Goal: Check status: Check status

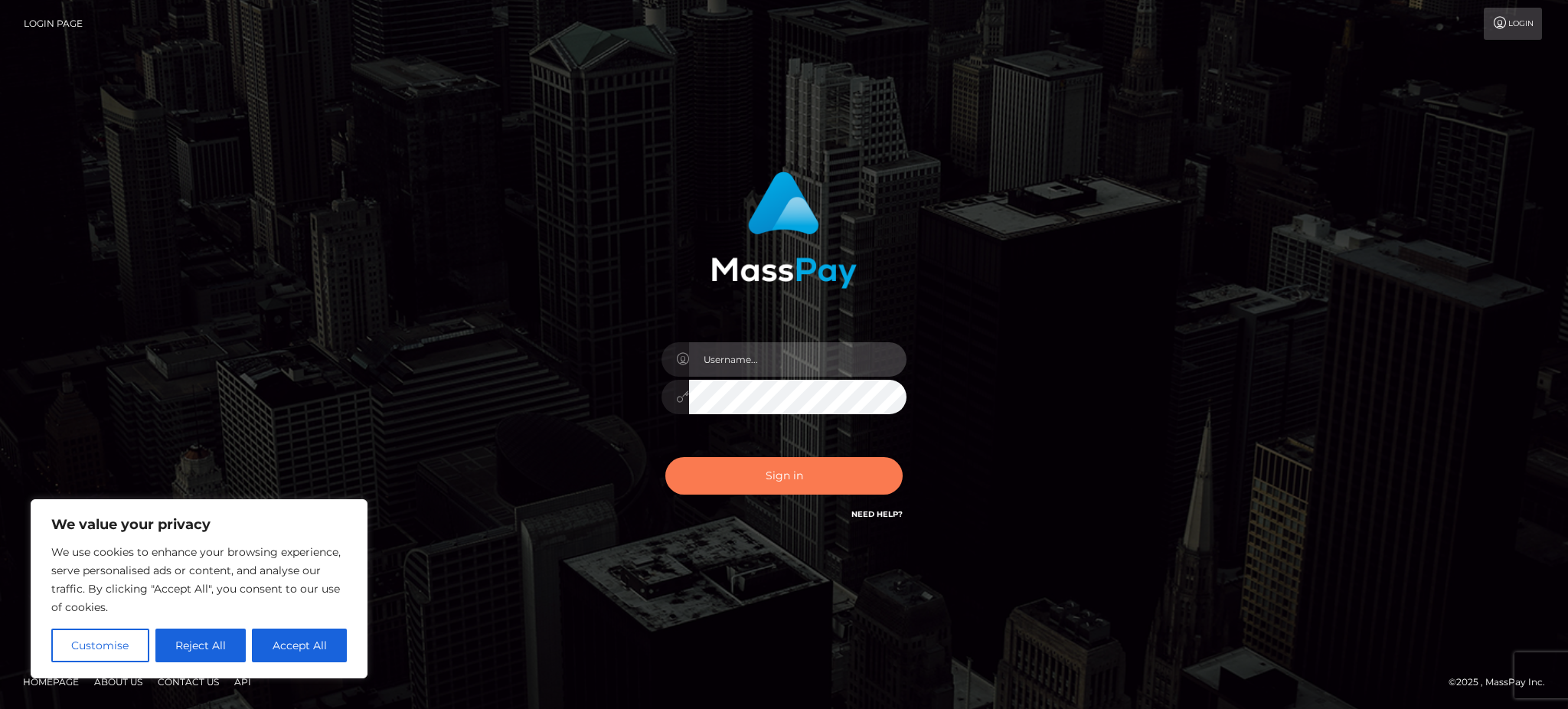
type input "Gaizelle"
click at [717, 480] on button "Sign in" at bounding box center [784, 475] width 238 height 37
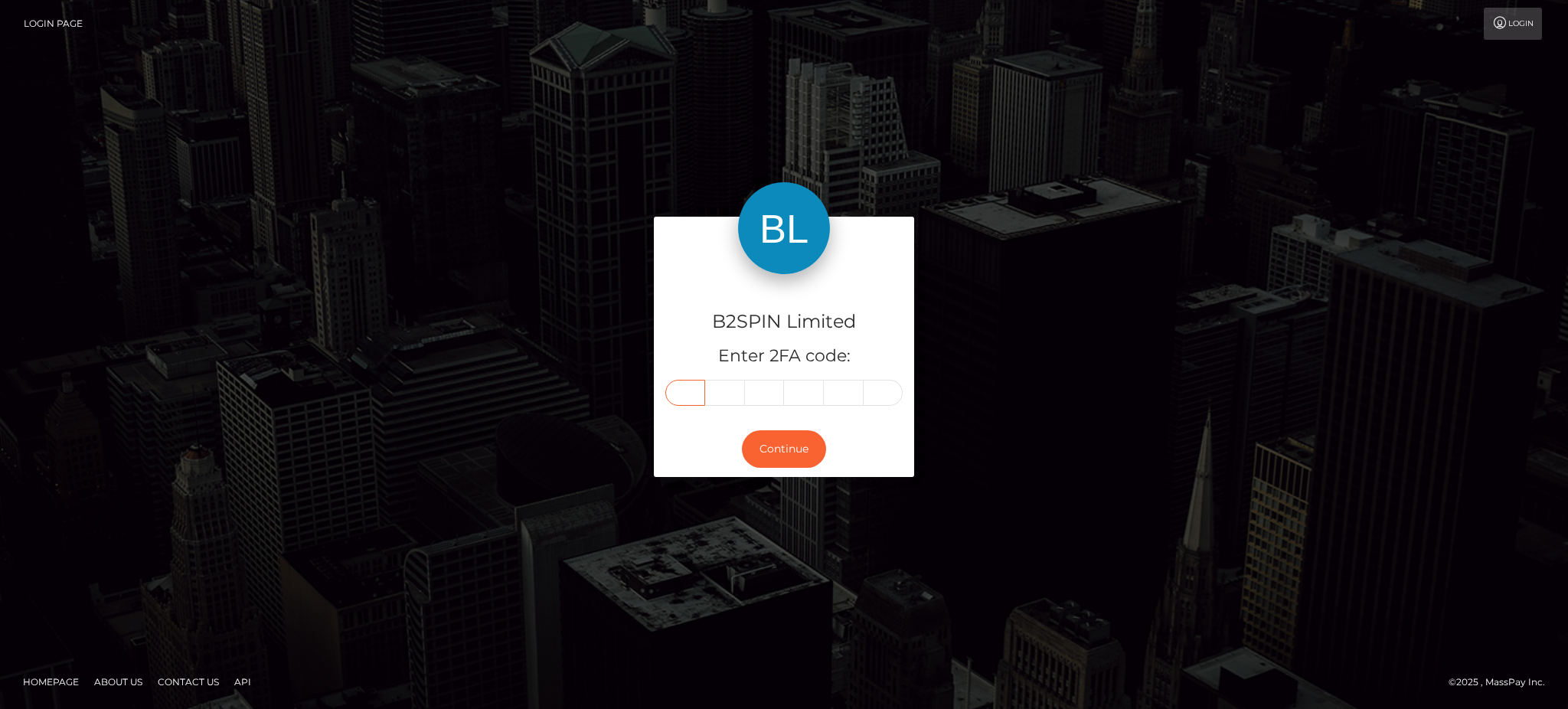
click at [688, 400] on input "text" at bounding box center [685, 393] width 40 height 26
type input "7"
type input "0"
type input "3"
type input "0"
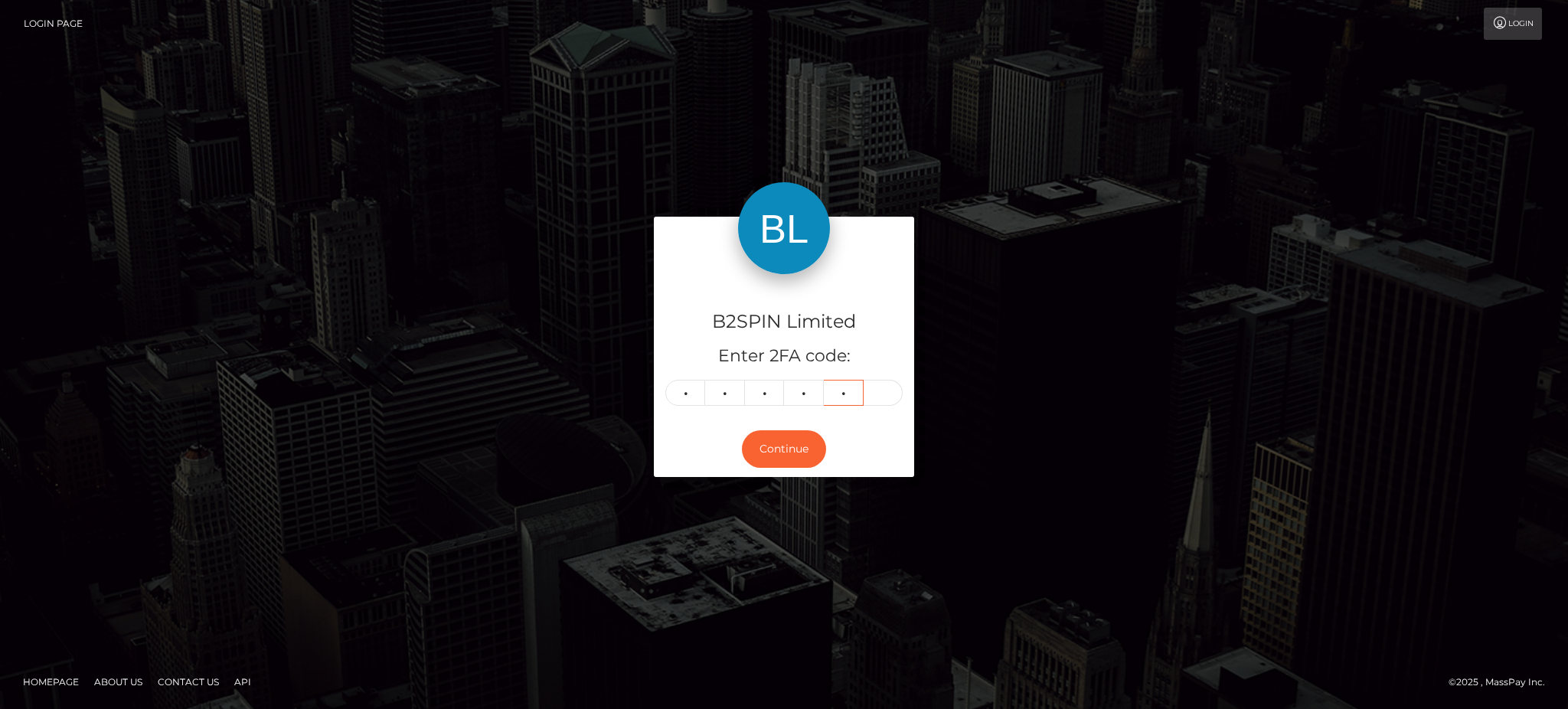
type input "8"
type input "6"
click at [784, 442] on button "Continue" at bounding box center [784, 449] width 84 height 37
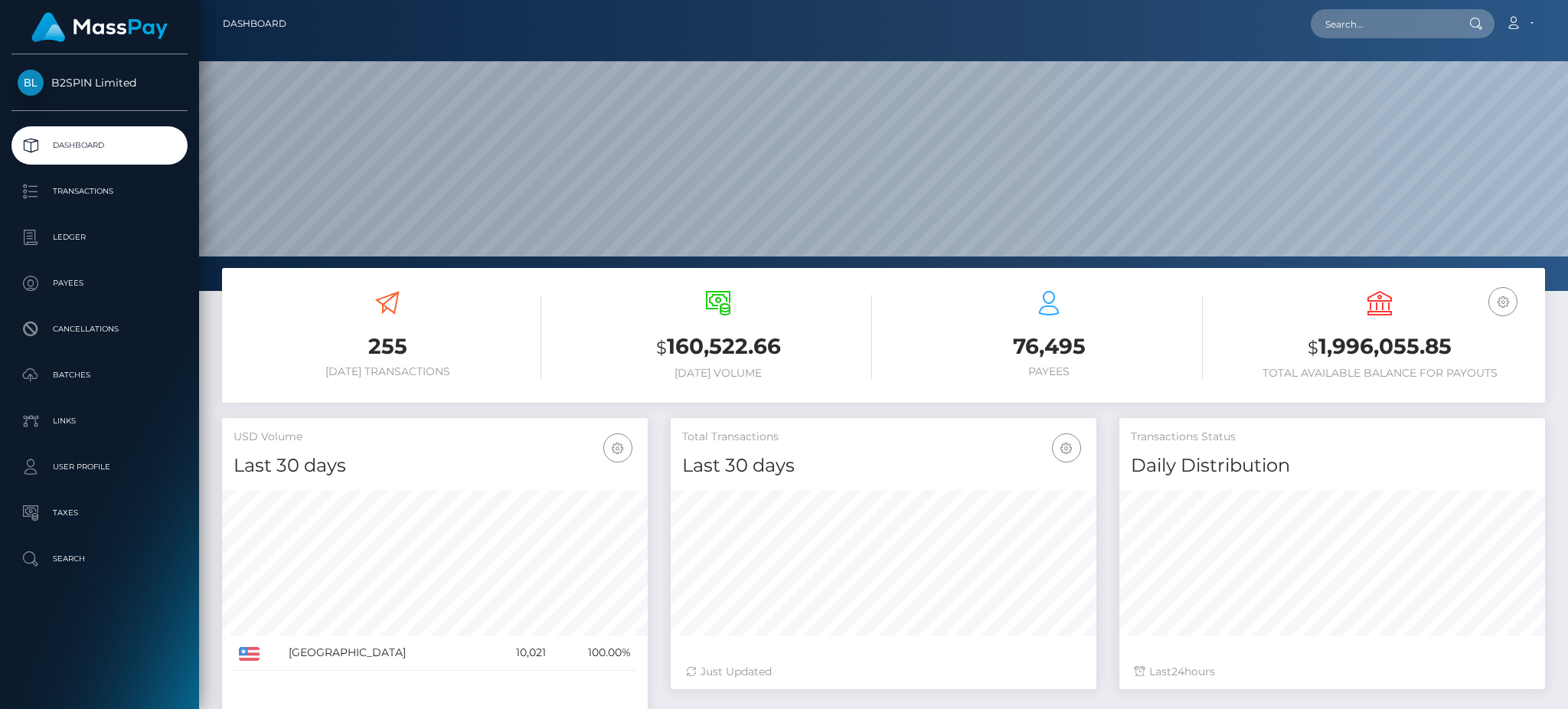
scroll to position [272, 425]
click at [1391, 347] on h3 "$ 1,996,055.85" at bounding box center [1379, 347] width 308 height 31
copy h3 "1,996,055.85"
